Goal: Communication & Community: Answer question/provide support

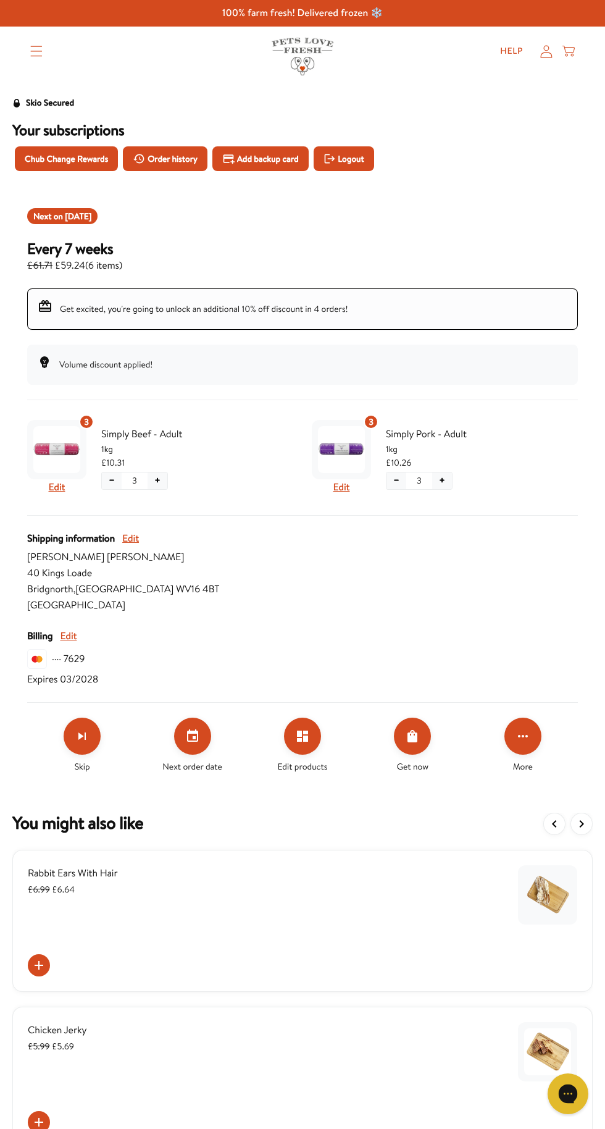
click at [568, 1087] on div "Gorgias live chat" at bounding box center [568, 1093] width 27 height 27
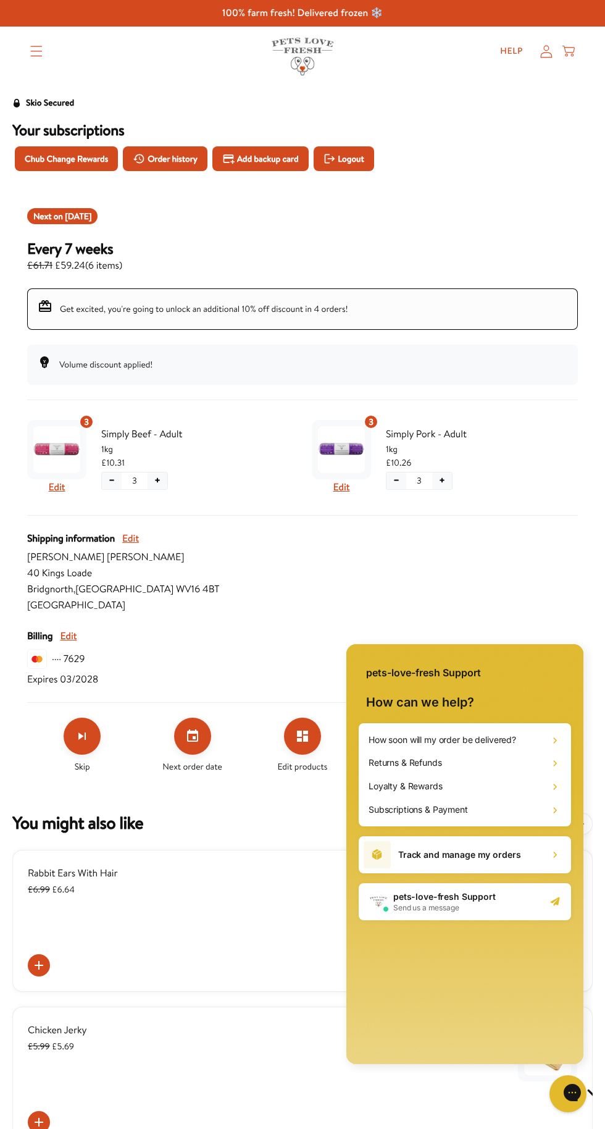
click at [564, 904] on div "pets-love-fresh Support Send us a message" at bounding box center [465, 901] width 213 height 37
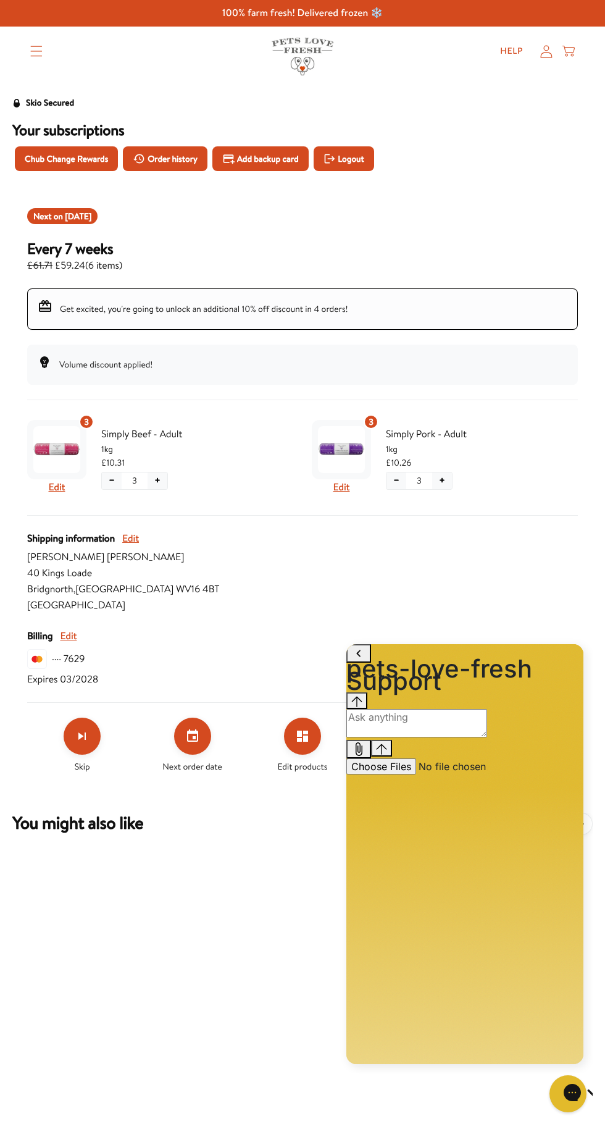
click at [531, 214] on div "Next on Oct 13, 2025" at bounding box center [302, 216] width 551 height 16
click at [583, 1092] on button "Chat with us" at bounding box center [568, 1094] width 41 height 41
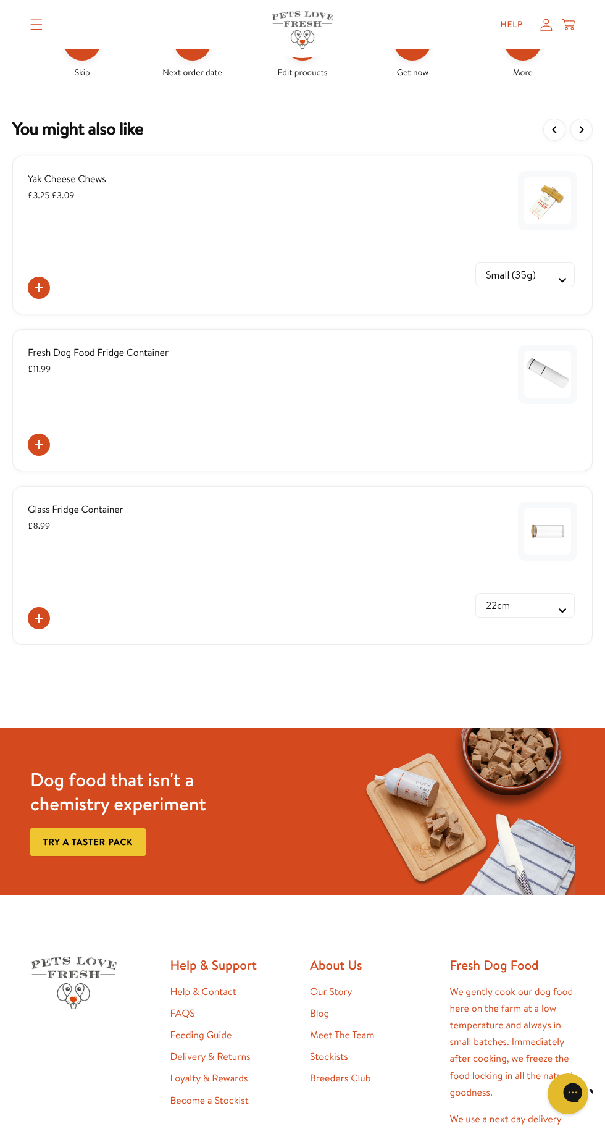
scroll to position [704, 0]
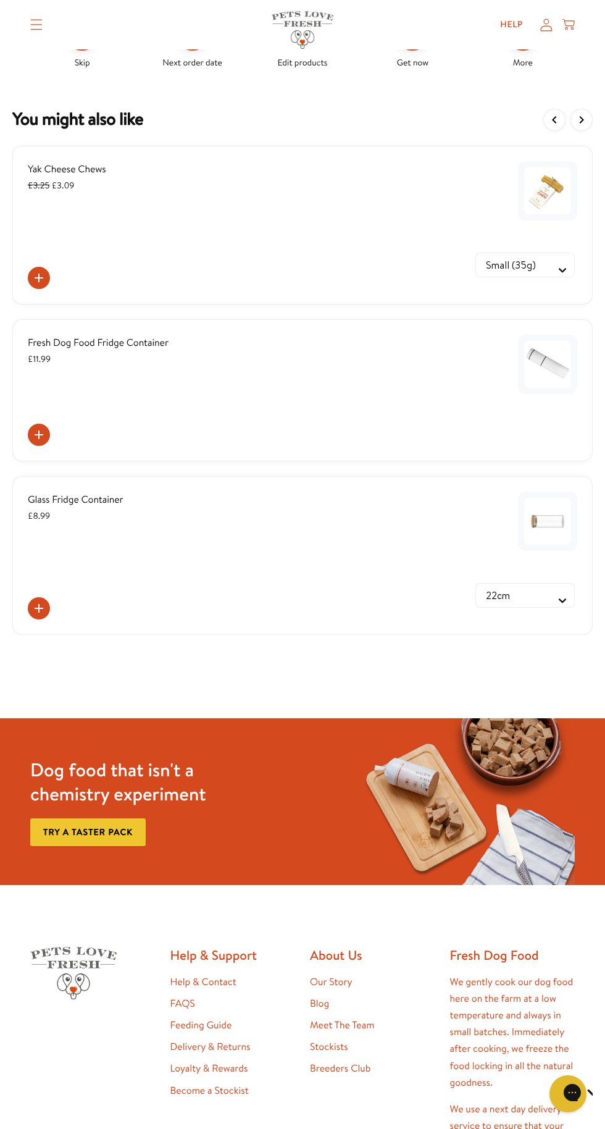
click at [247, 951] on h2 "Help & Support" at bounding box center [233, 955] width 125 height 17
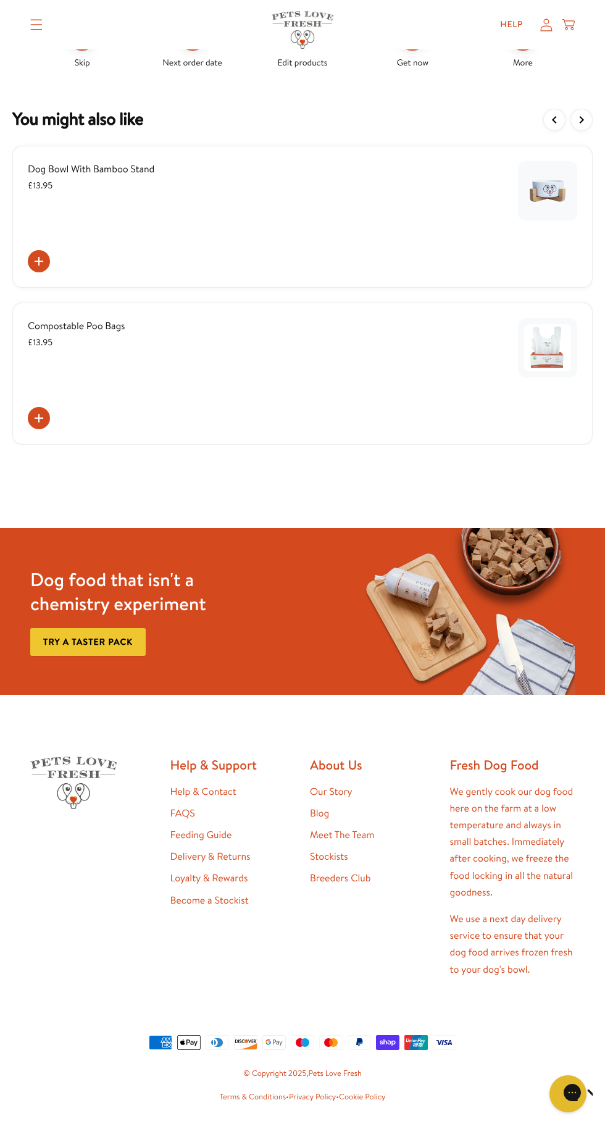
scroll to position [646, 0]
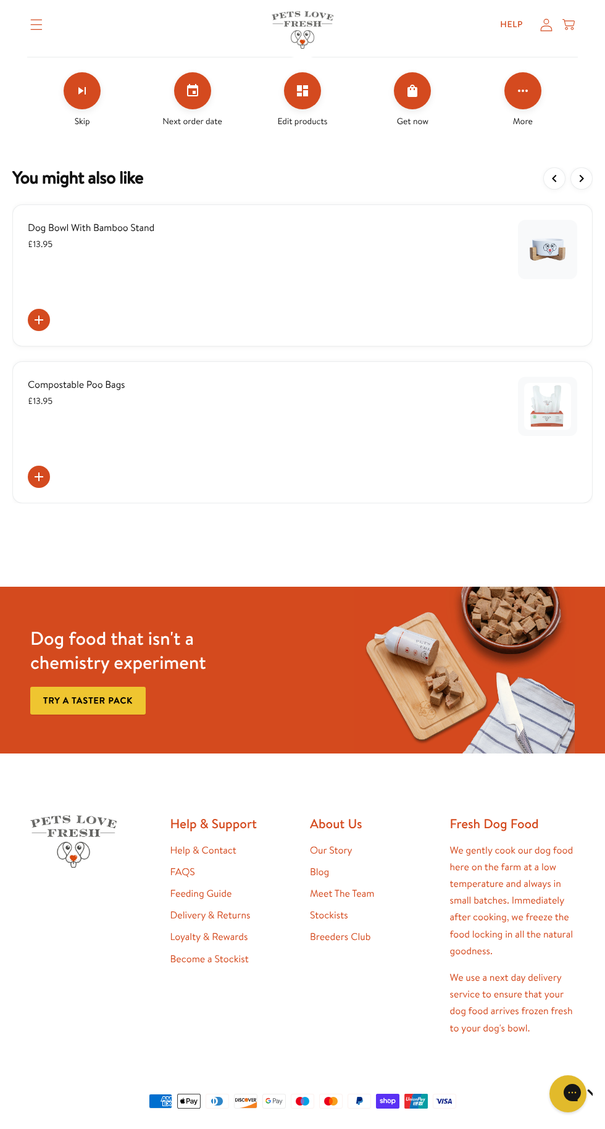
click at [232, 850] on link "Help & Contact" at bounding box center [204, 851] width 66 height 14
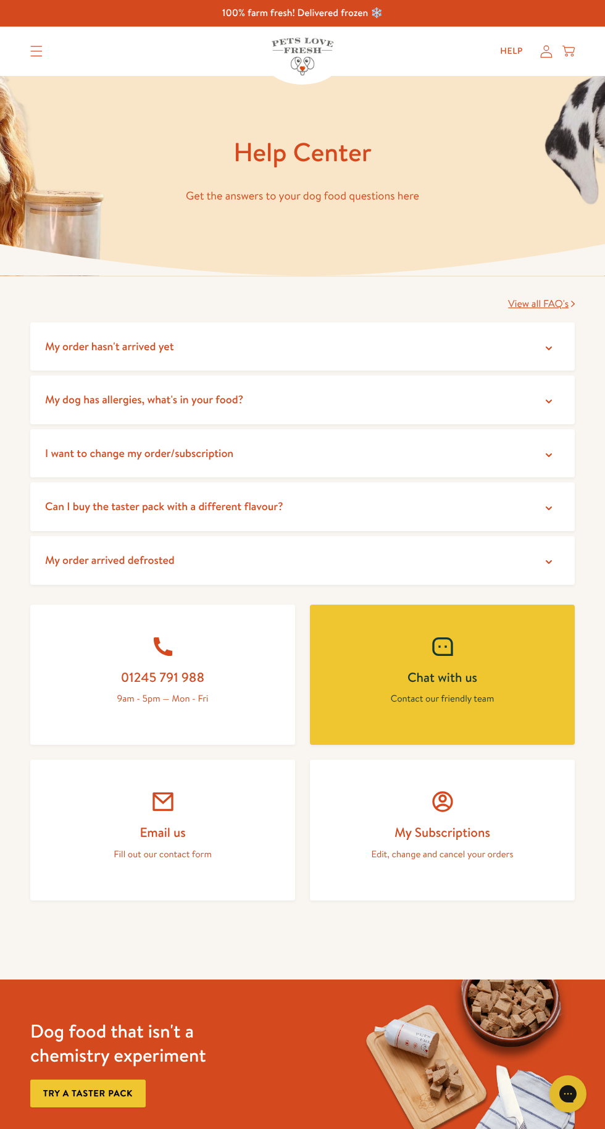
click at [516, 680] on h2 "Chat with us" at bounding box center [443, 677] width 206 height 17
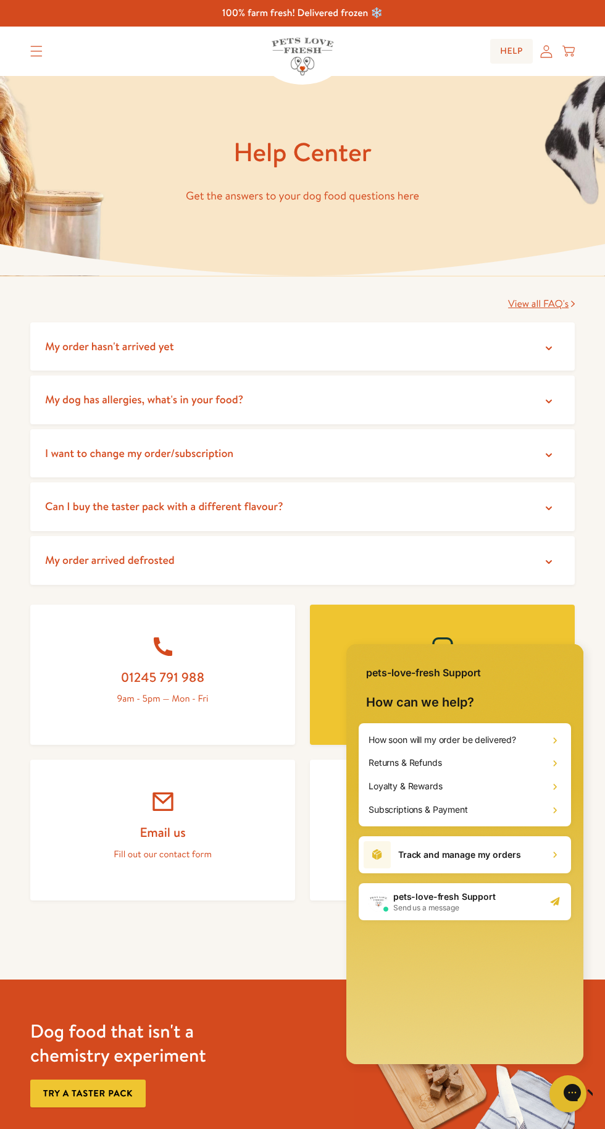
click at [500, 54] on link "Help" at bounding box center [512, 51] width 43 height 25
click at [542, 908] on div "pets-love-fresh Support Send us a message" at bounding box center [465, 901] width 213 height 37
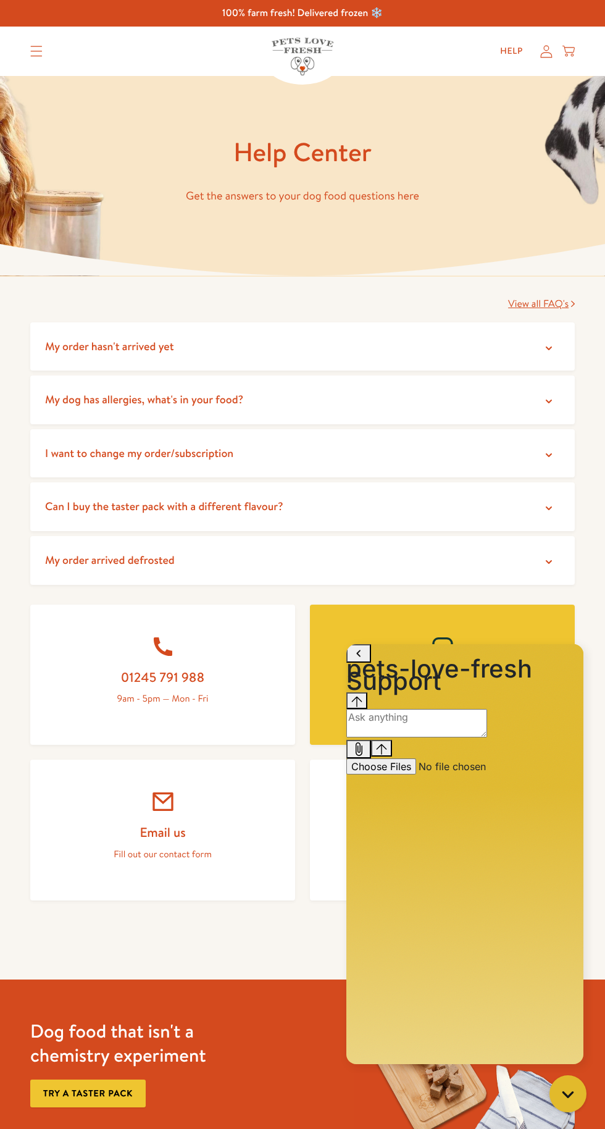
click at [560, 57] on div "Help My account Cart" at bounding box center [534, 51] width 92 height 25
click at [547, 51] on icon at bounding box center [547, 51] width 12 height 13
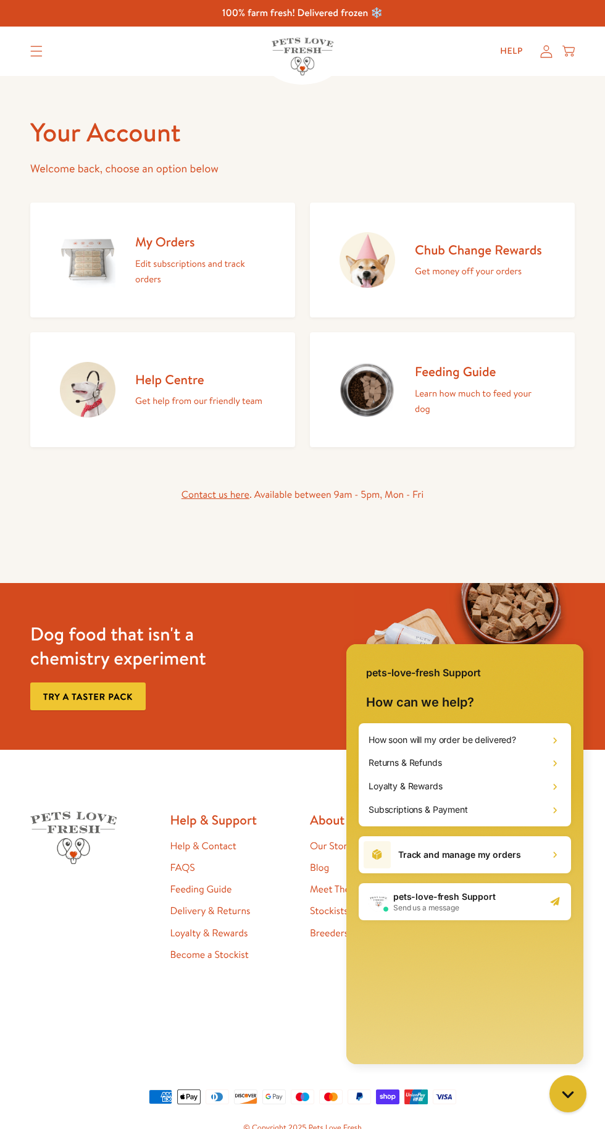
click at [240, 379] on h2 "Help Centre" at bounding box center [198, 379] width 127 height 17
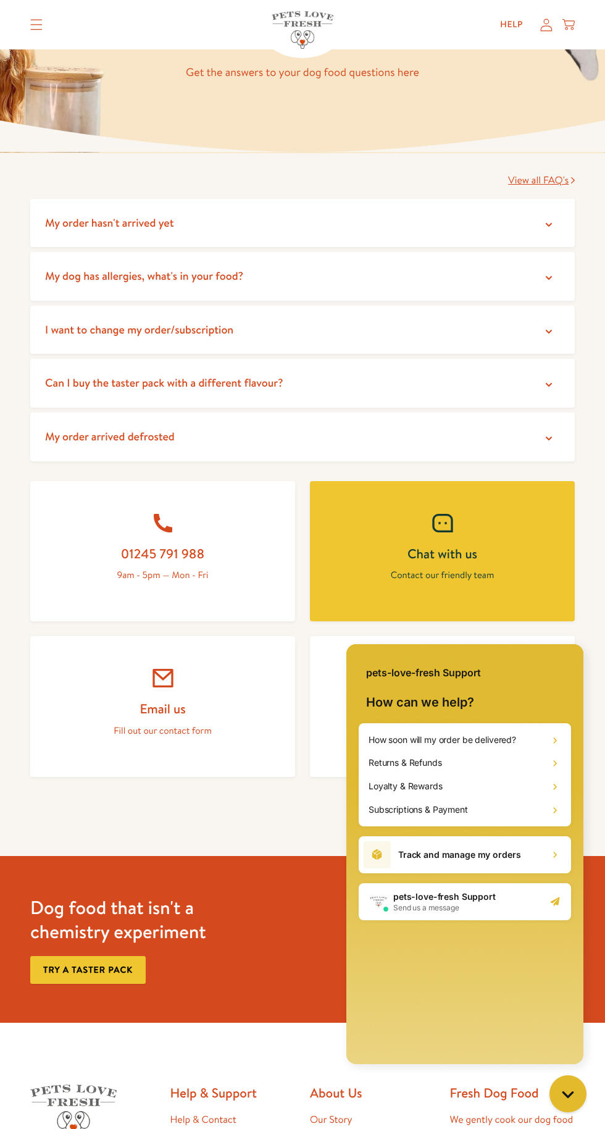
scroll to position [133, 0]
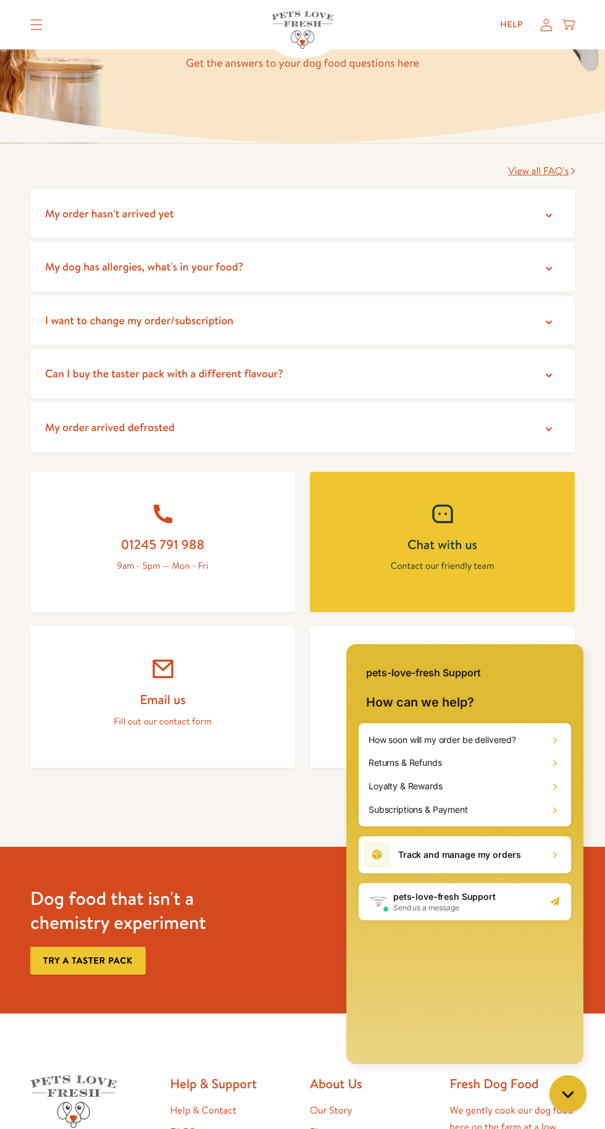
click at [503, 671] on div at bounding box center [443, 669] width 206 height 25
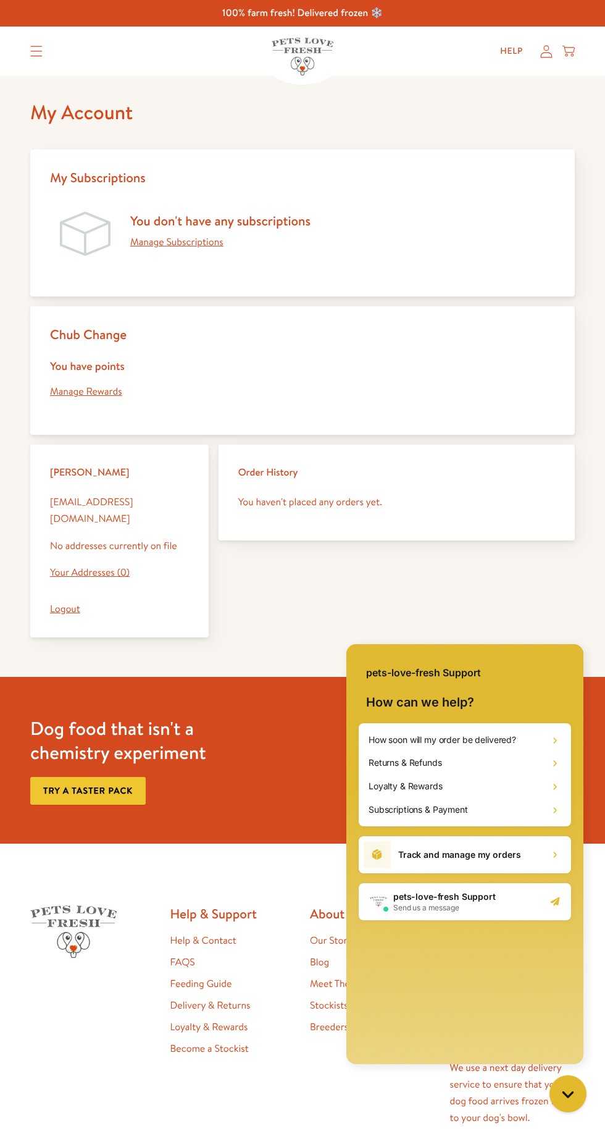
click at [551, 916] on div "pets-love-fresh Support Send us a message" at bounding box center [465, 901] width 213 height 37
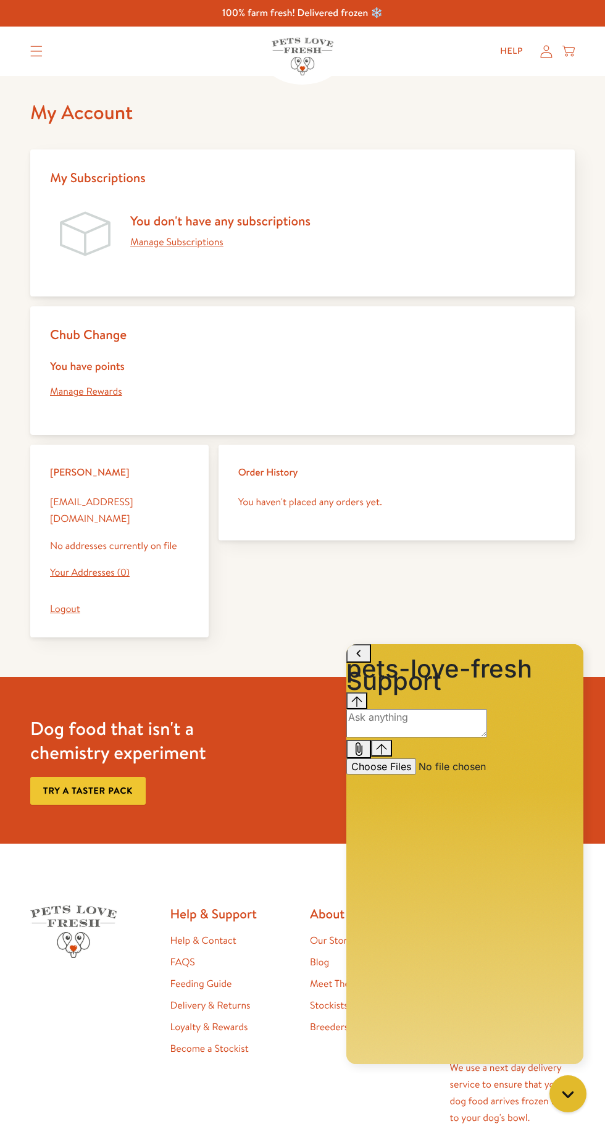
click at [487, 738] on textarea "live chat message input" at bounding box center [417, 723] width 141 height 28
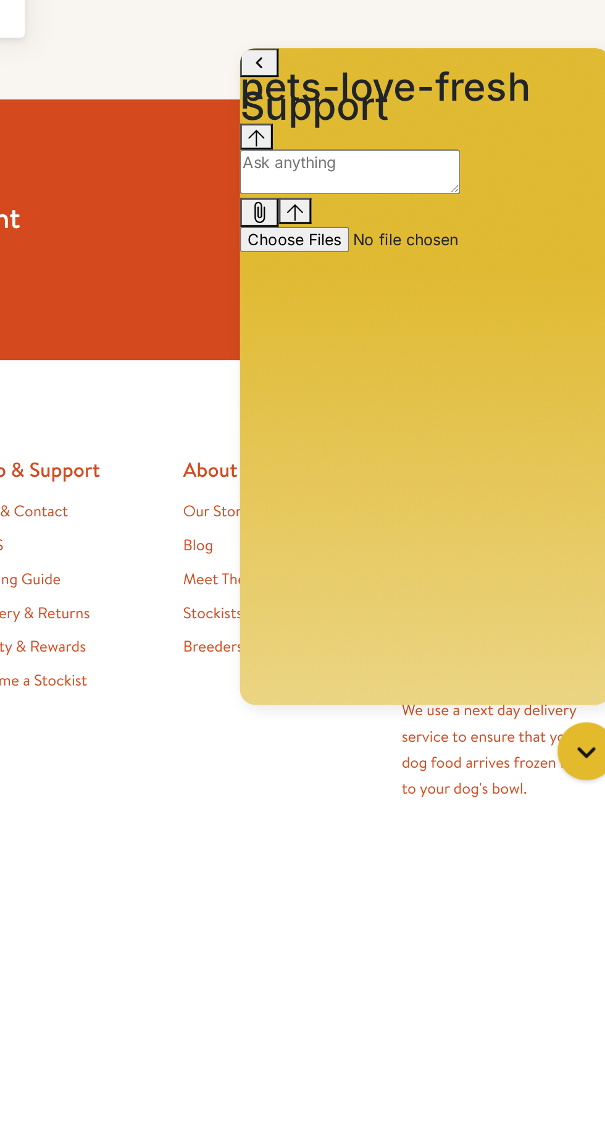
scroll to position [82, 0]
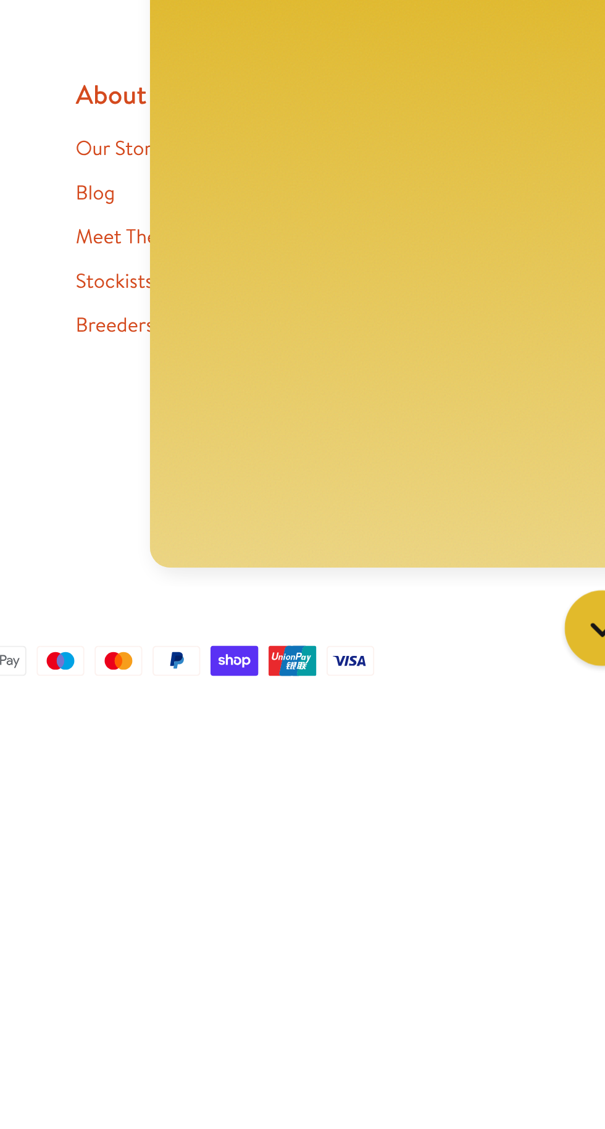
type textarea "J"
type textarea "Hi, i received my order [DATE] but didn't receive the 2 chubs that i was promis…"
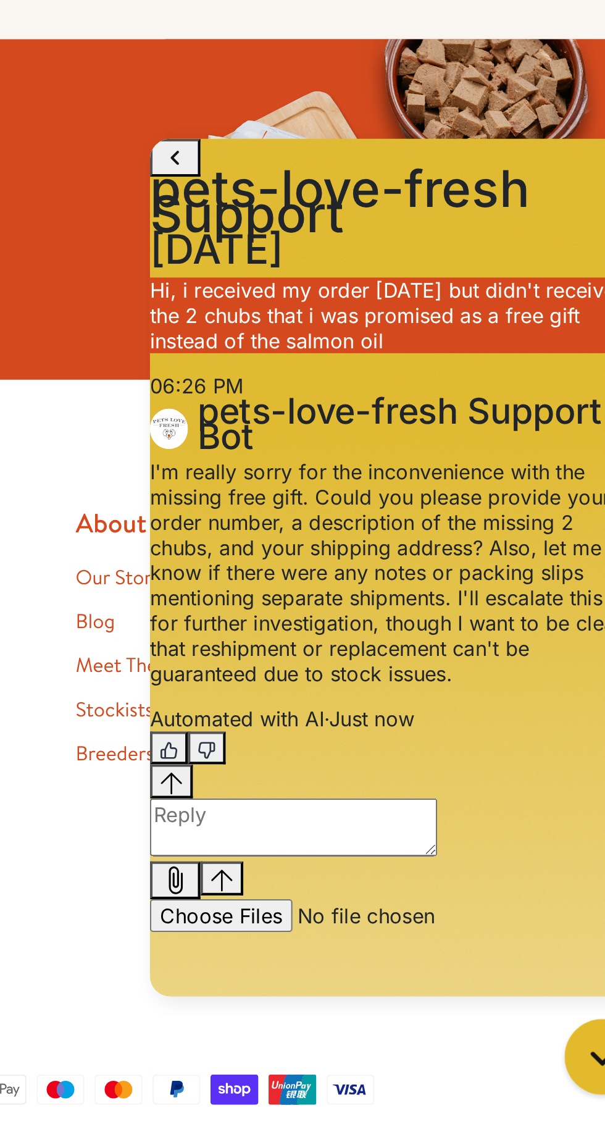
click at [318, 1013] on div "About Us Our Story Blog Meet The Team Stockists Breeders Club" at bounding box center [372, 954] width 125 height 261
click at [267, 154] on h1 "pets-love-fresh Support" at bounding box center [258, 163] width 237 height 25
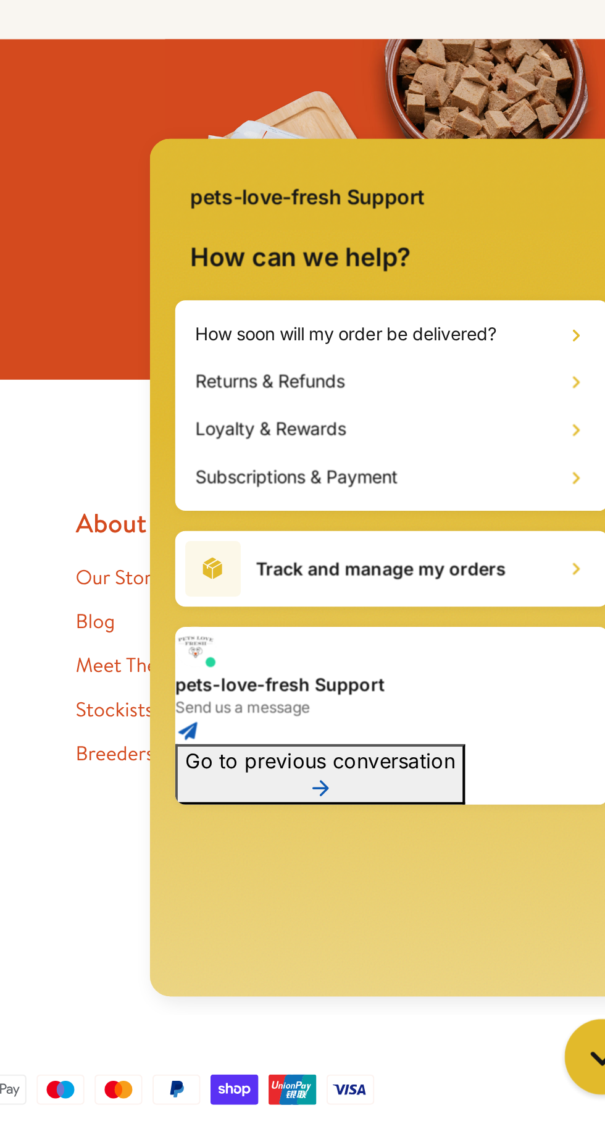
click at [153, 151] on div "pets-love-fresh Support" at bounding box center [258, 154] width 237 height 44
click at [133, 451] on div "pets-love-fresh Support How can we help? How soon will my order be delivered? R…" at bounding box center [259, 344] width 256 height 436
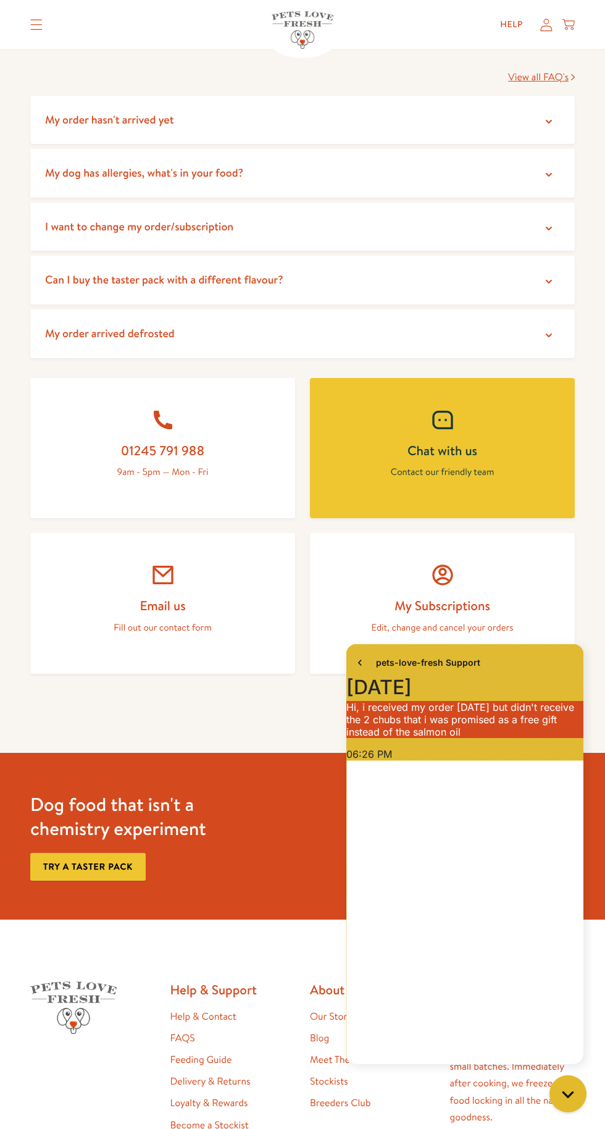
scroll to position [22, 0]
click at [496, 580] on div at bounding box center [443, 575] width 206 height 25
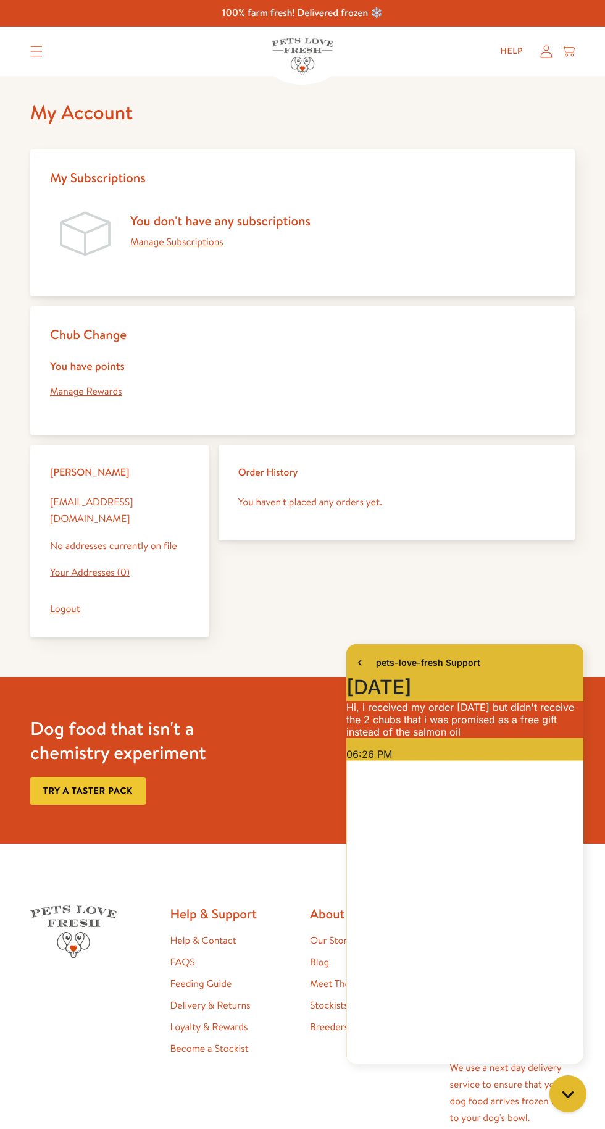
scroll to position [22, 0]
click at [196, 244] on link "Manage Subscriptions" at bounding box center [176, 242] width 93 height 14
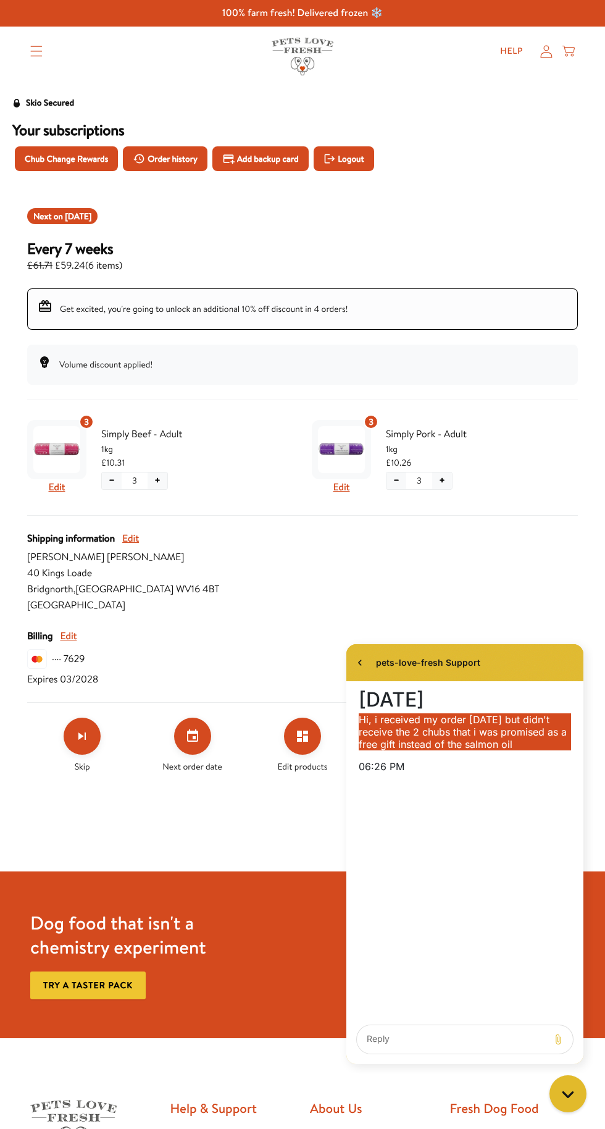
scroll to position [22, 0]
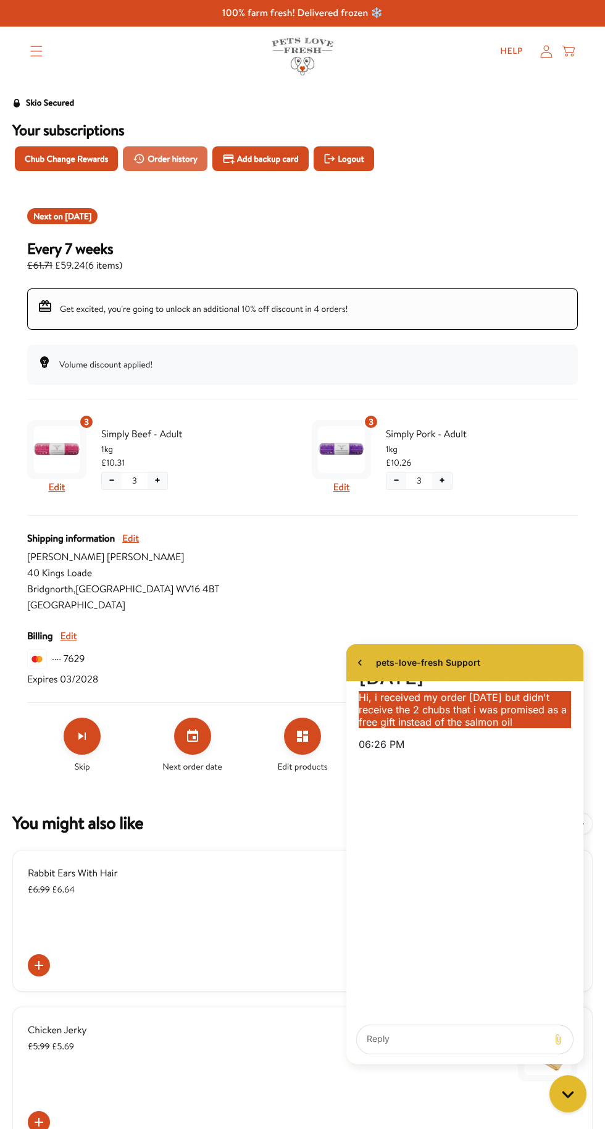
click at [182, 164] on span "Order history" at bounding box center [173, 159] width 50 height 14
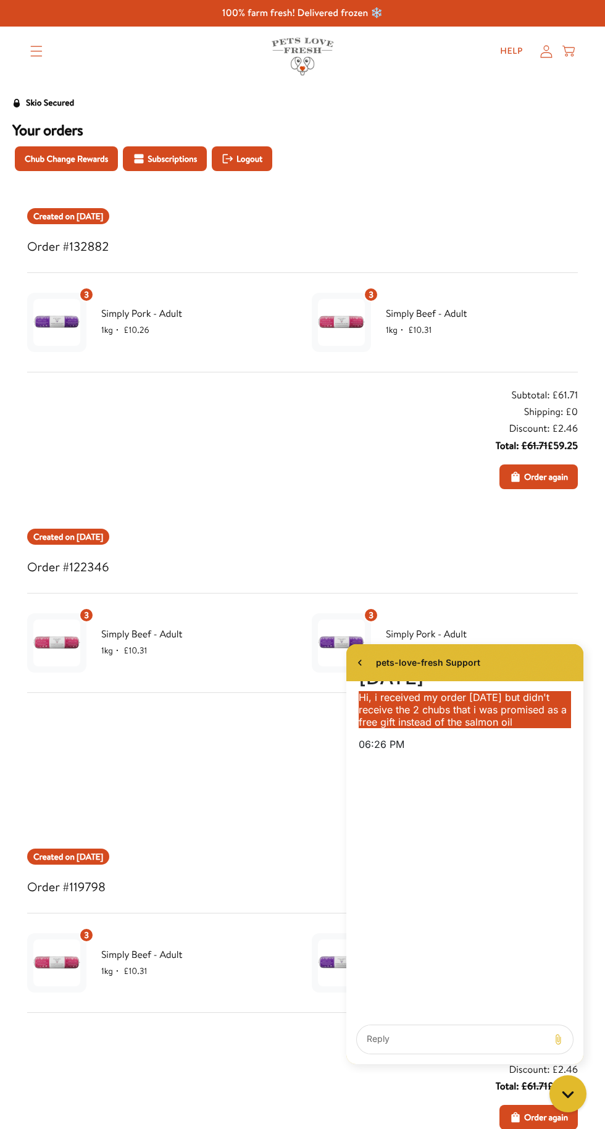
click at [471, 1045] on textarea "live chat message input" at bounding box center [453, 1039] width 182 height 28
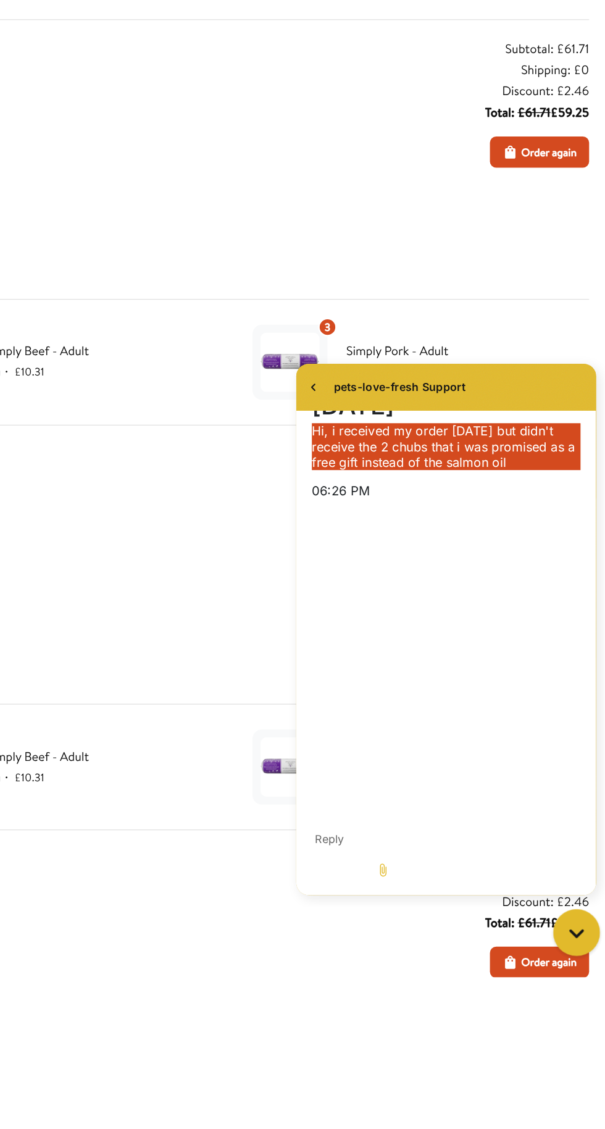
scroll to position [82, 0]
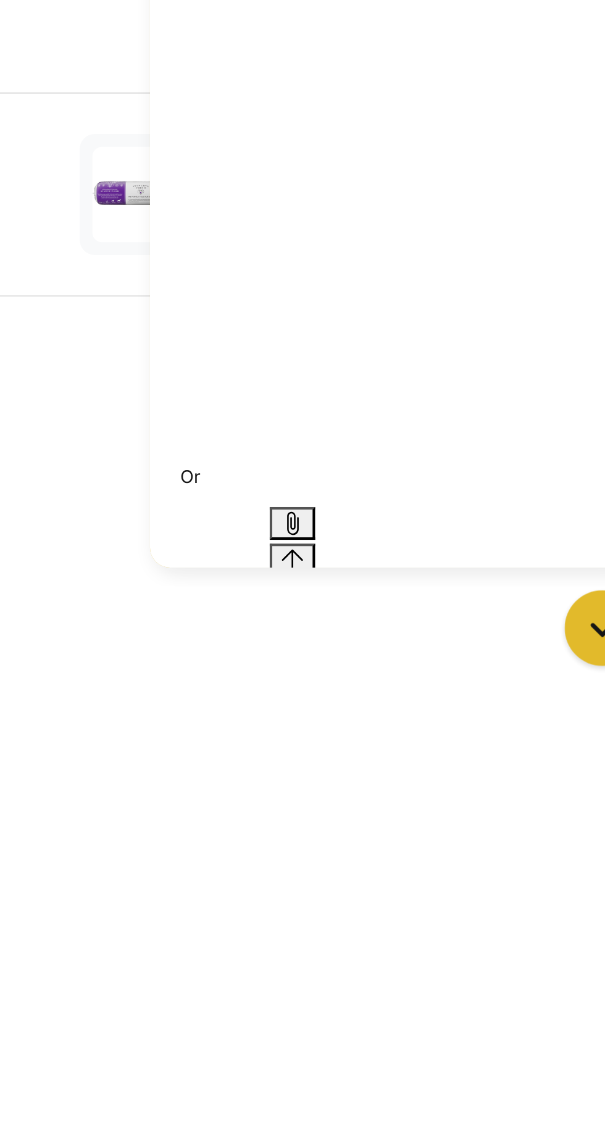
type textarea "O"
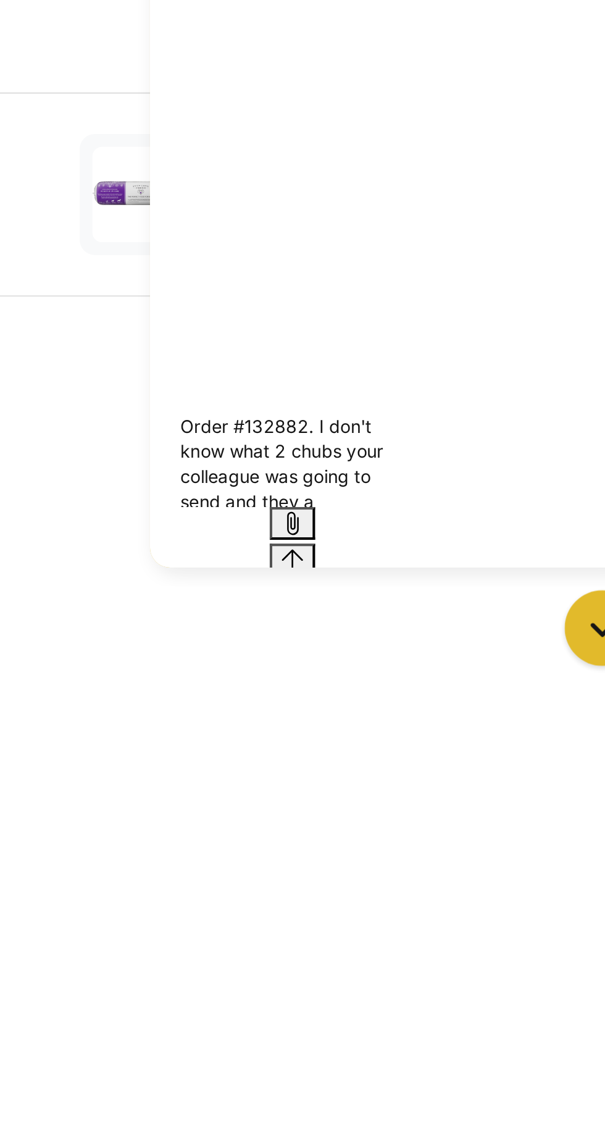
scroll to position [0, 0]
type textarea "Order #132882. I don't know what 2 chubs your colleague was going to send and t…"
click at [216, 115] on icon "Send message" at bounding box center [209, 120] width 11 height 11
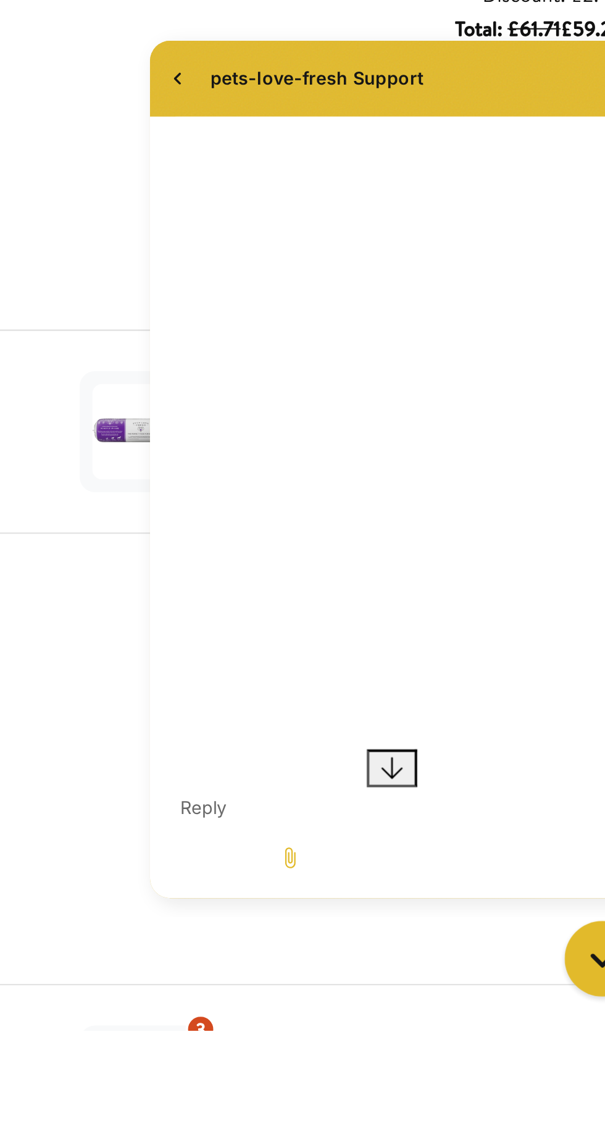
scroll to position [128, 0]
click at [263, 390] on icon "Jump to the latest message" at bounding box center [259, 390] width 12 height 12
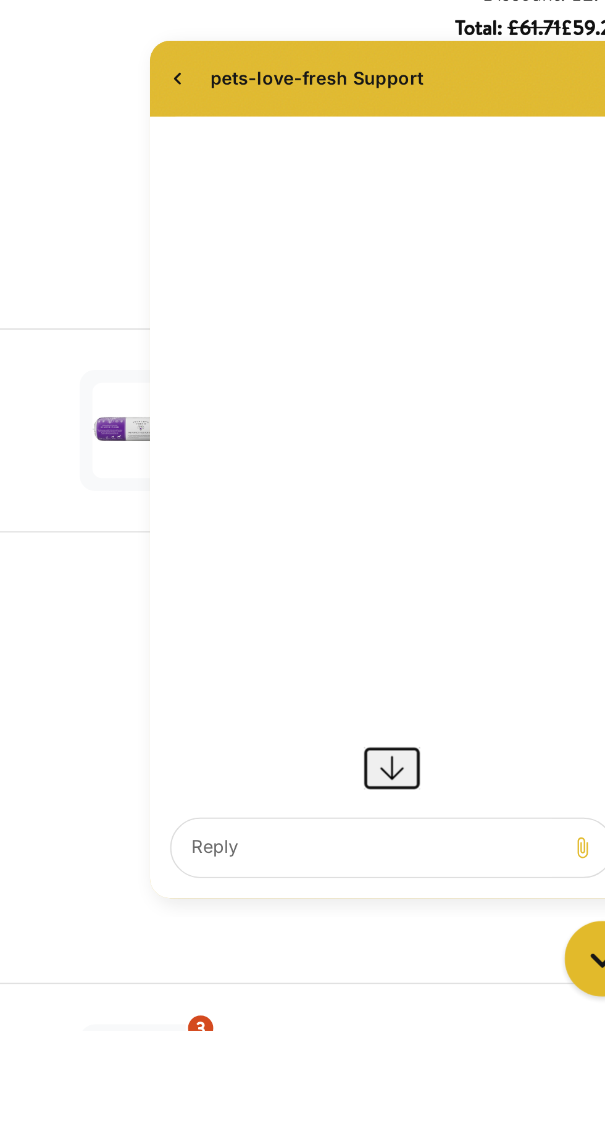
scroll to position [293, 0]
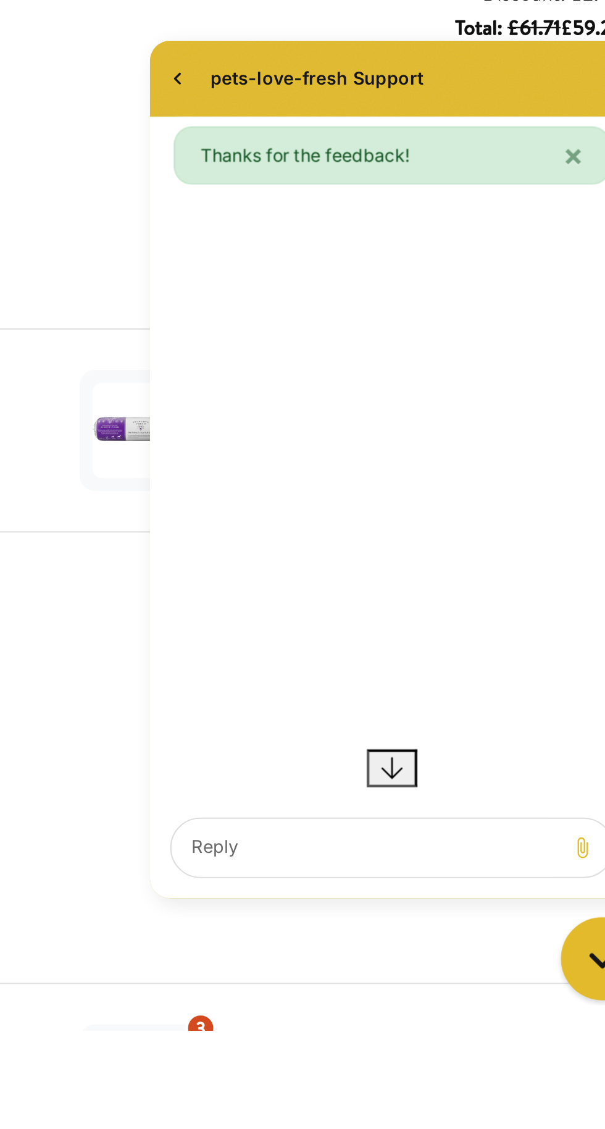
click at [571, 941] on div "Gorgias live chat" at bounding box center [576, 934] width 27 height 27
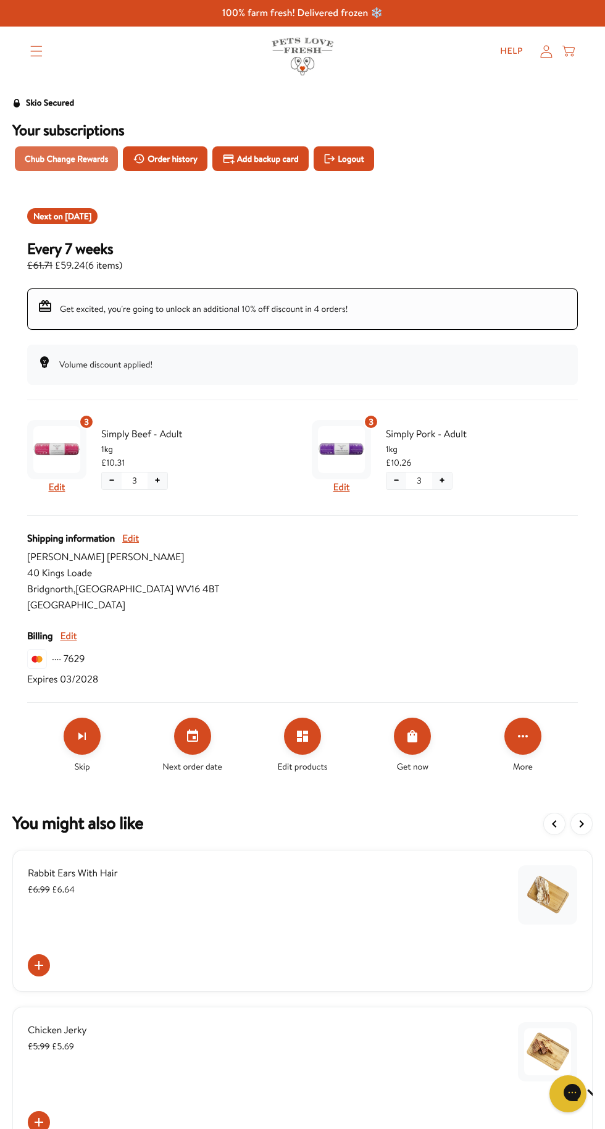
click at [83, 158] on span "Chub Change Rewards" at bounding box center [66, 159] width 83 height 14
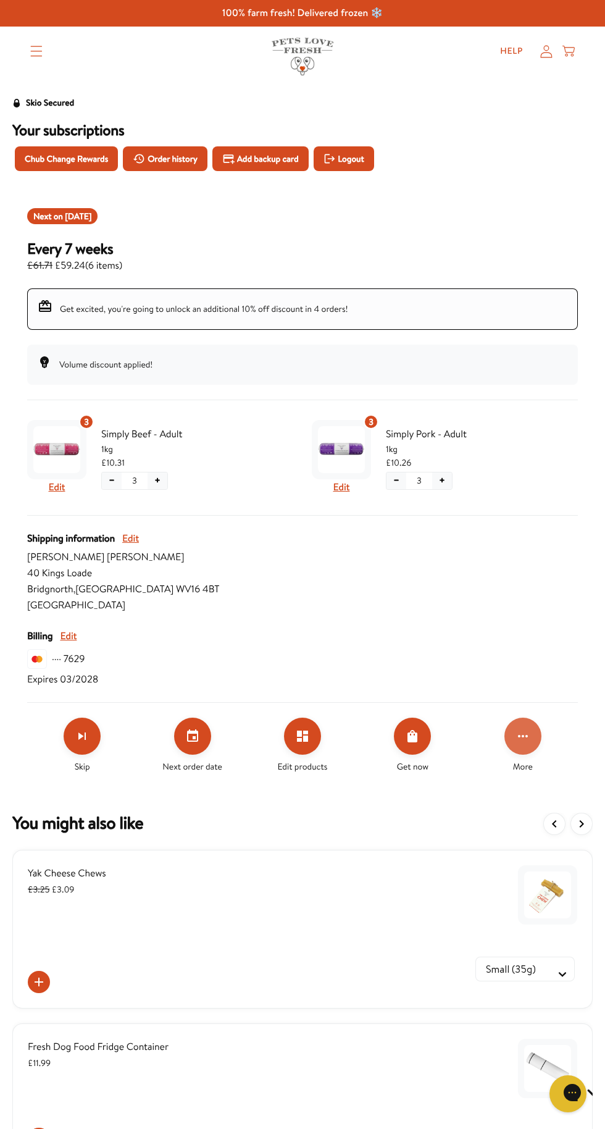
click at [534, 733] on button "Click for more options" at bounding box center [523, 736] width 37 height 37
click at [534, 235] on div at bounding box center [302, 564] width 605 height 1129
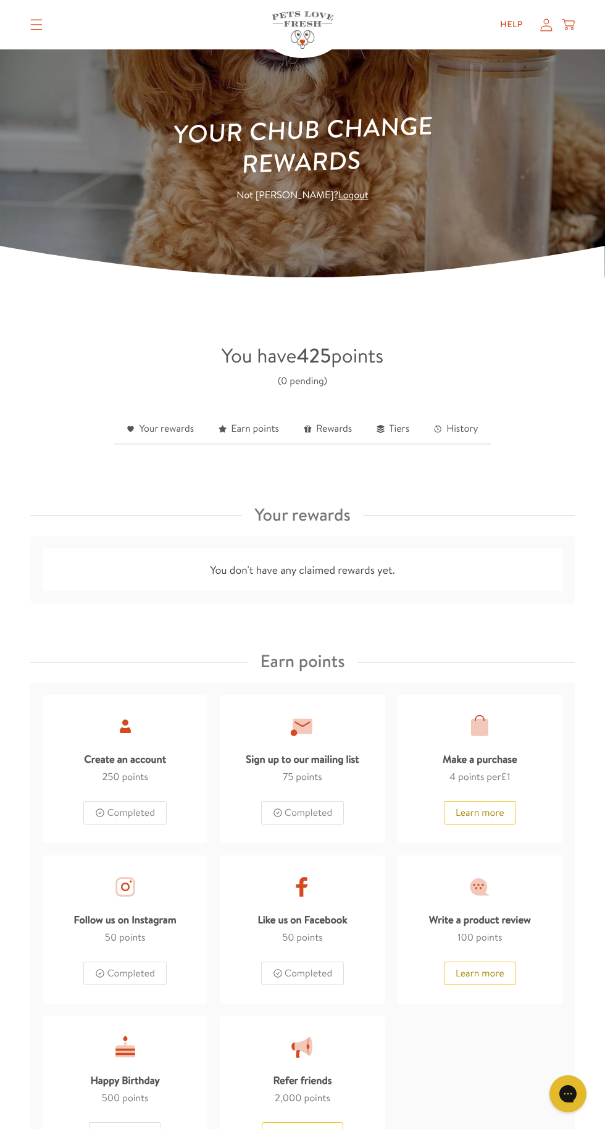
scroll to position [56, 0]
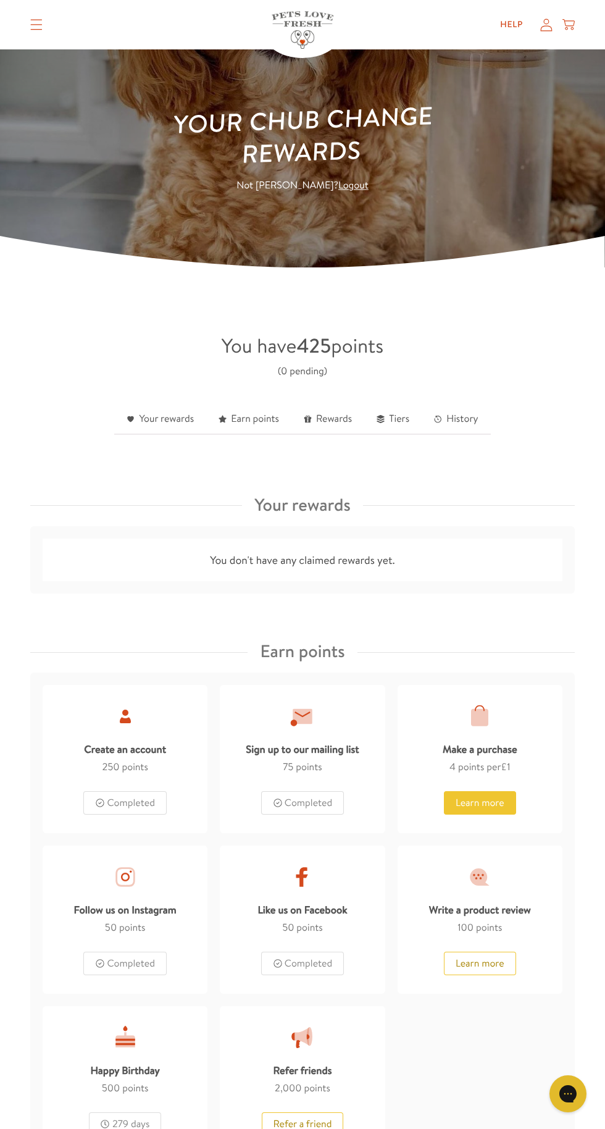
click at [510, 803] on button "Learn more" at bounding box center [480, 802] width 72 height 23
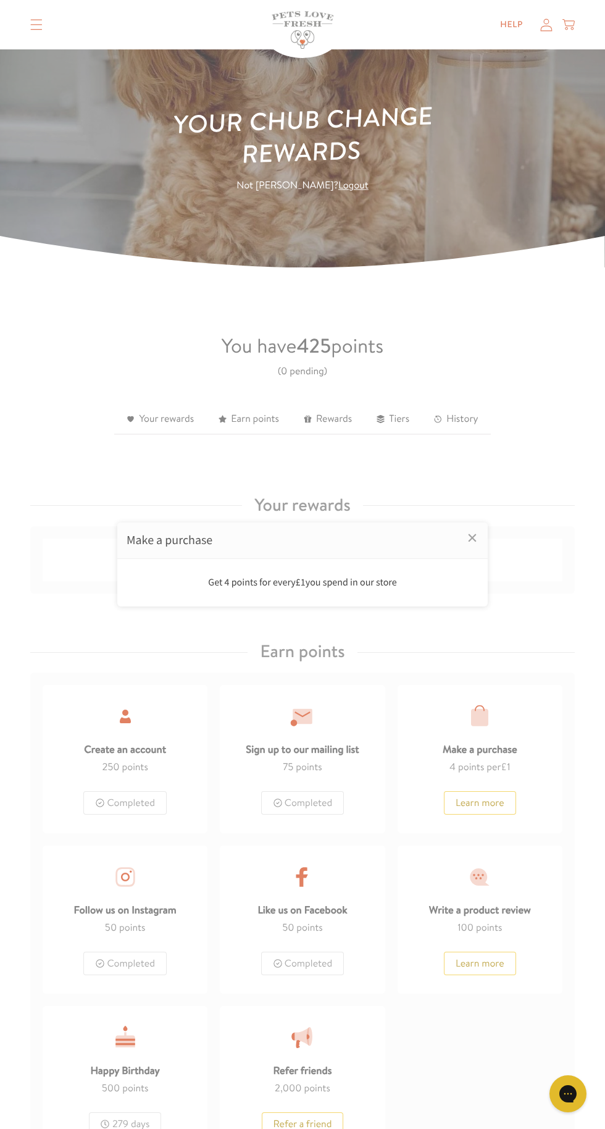
click at [385, 607] on div "Get 4 points for every £1 you spend in our store" at bounding box center [302, 583] width 371 height 48
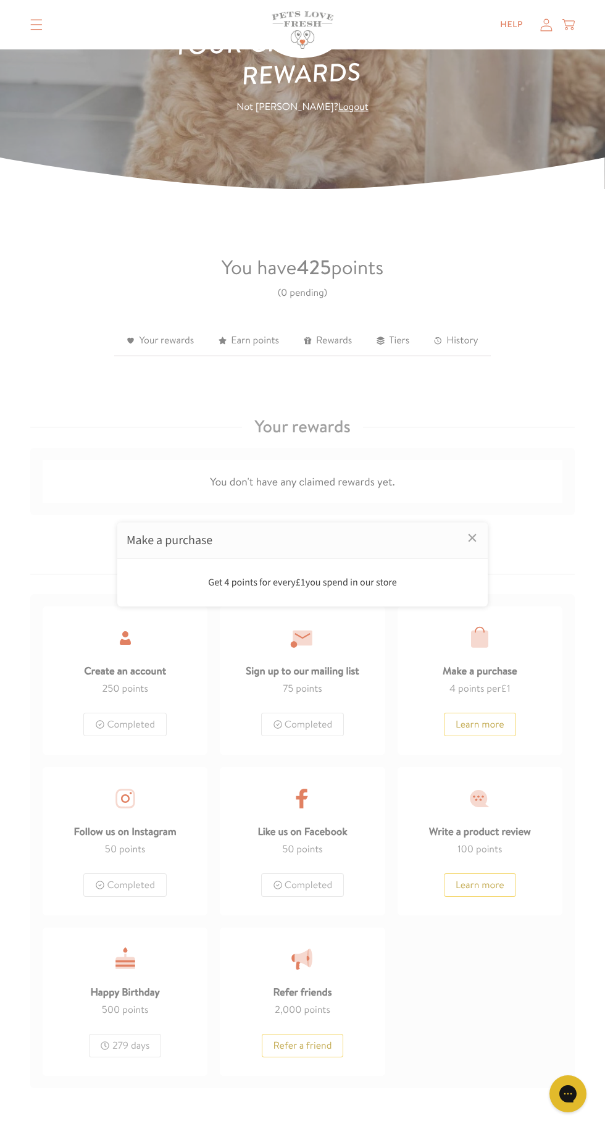
scroll to position [150, 0]
